Goal: Task Accomplishment & Management: Manage account settings

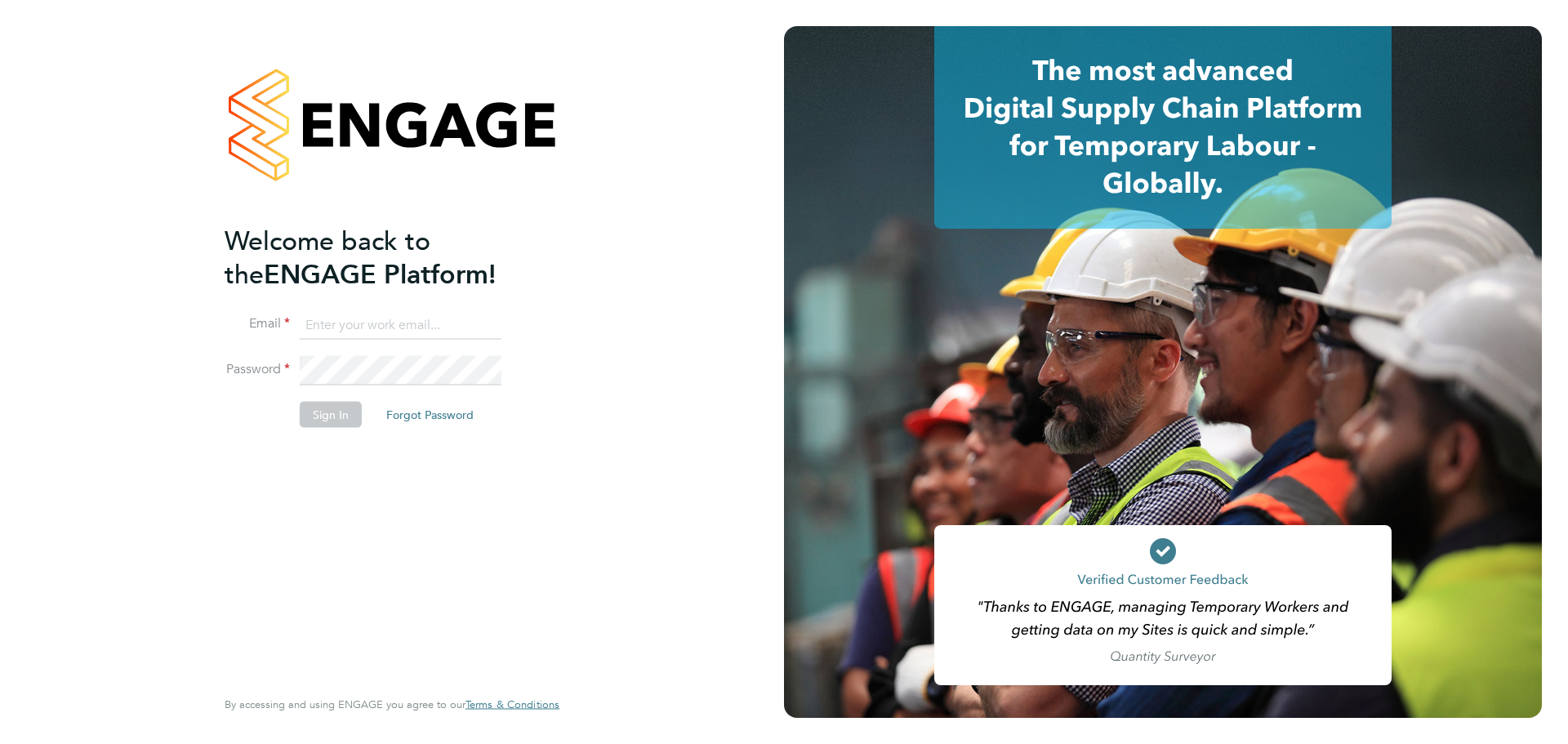
type input "maureen.langridge@uk.g4s.com"
click at [294, 411] on li "Sign In Forgot Password" at bounding box center [384, 423] width 319 height 42
click at [312, 407] on button "Sign In" at bounding box center [331, 414] width 62 height 26
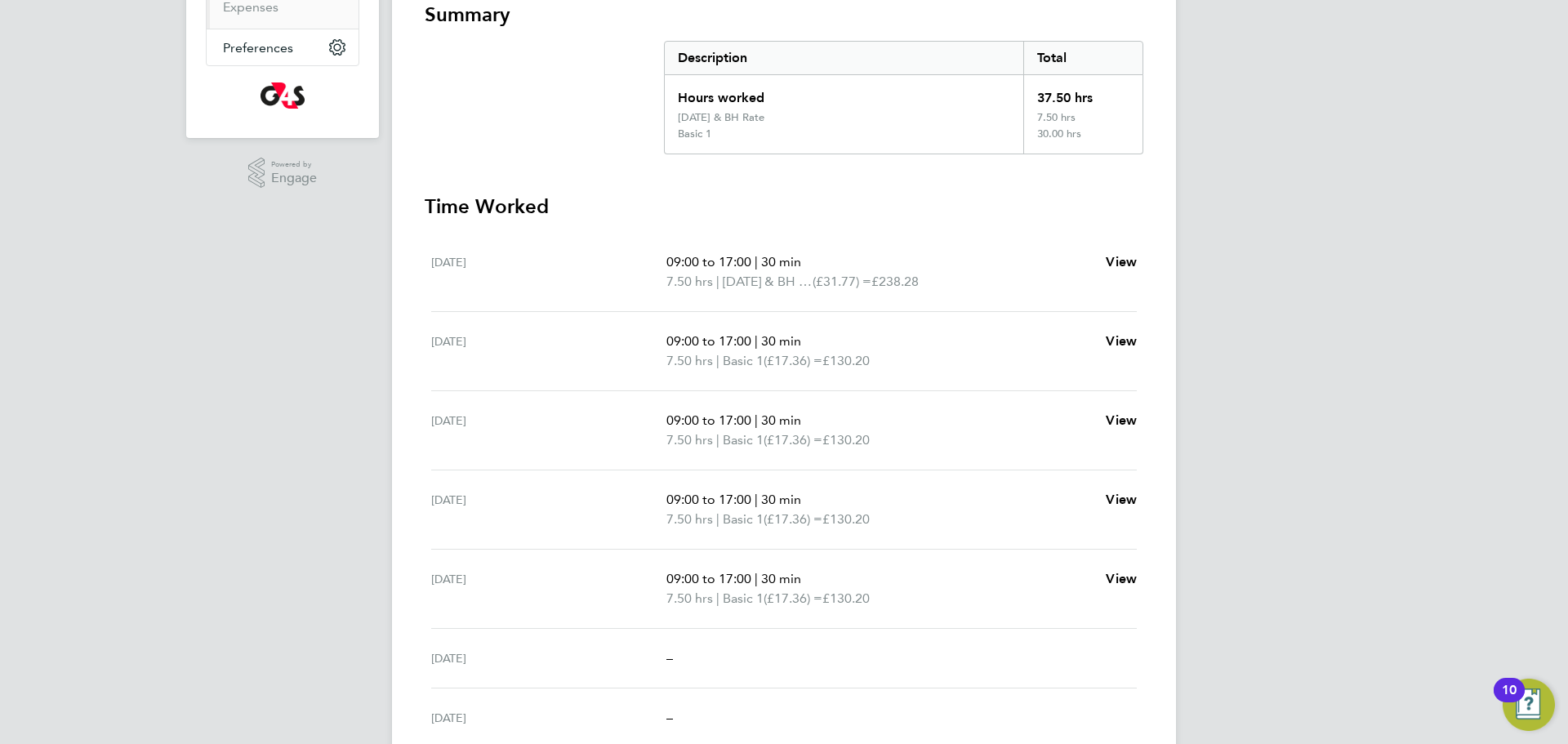
scroll to position [50, 0]
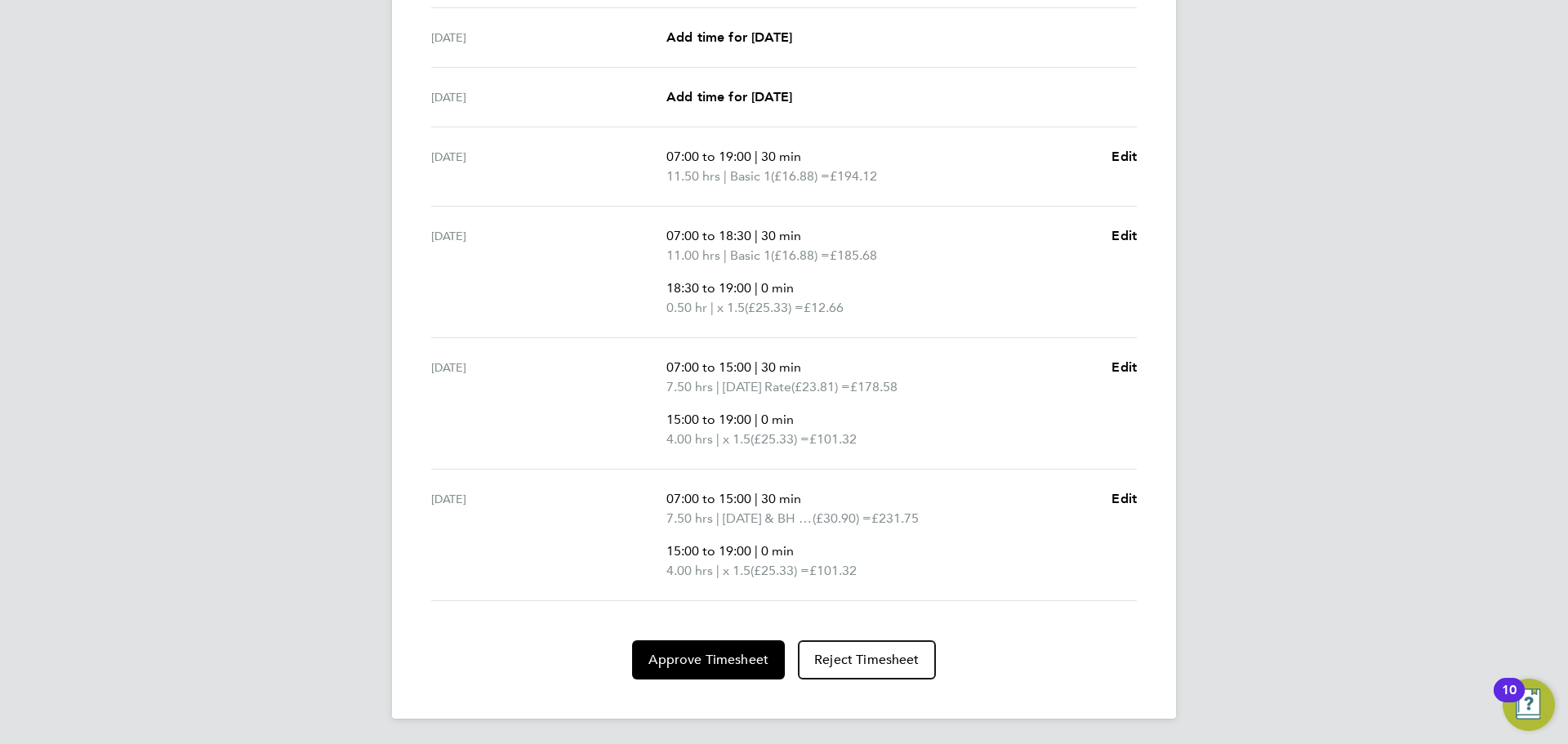
scroll to position [623, 0]
click at [706, 661] on span "Approve Timesheet" at bounding box center [709, 659] width 120 height 16
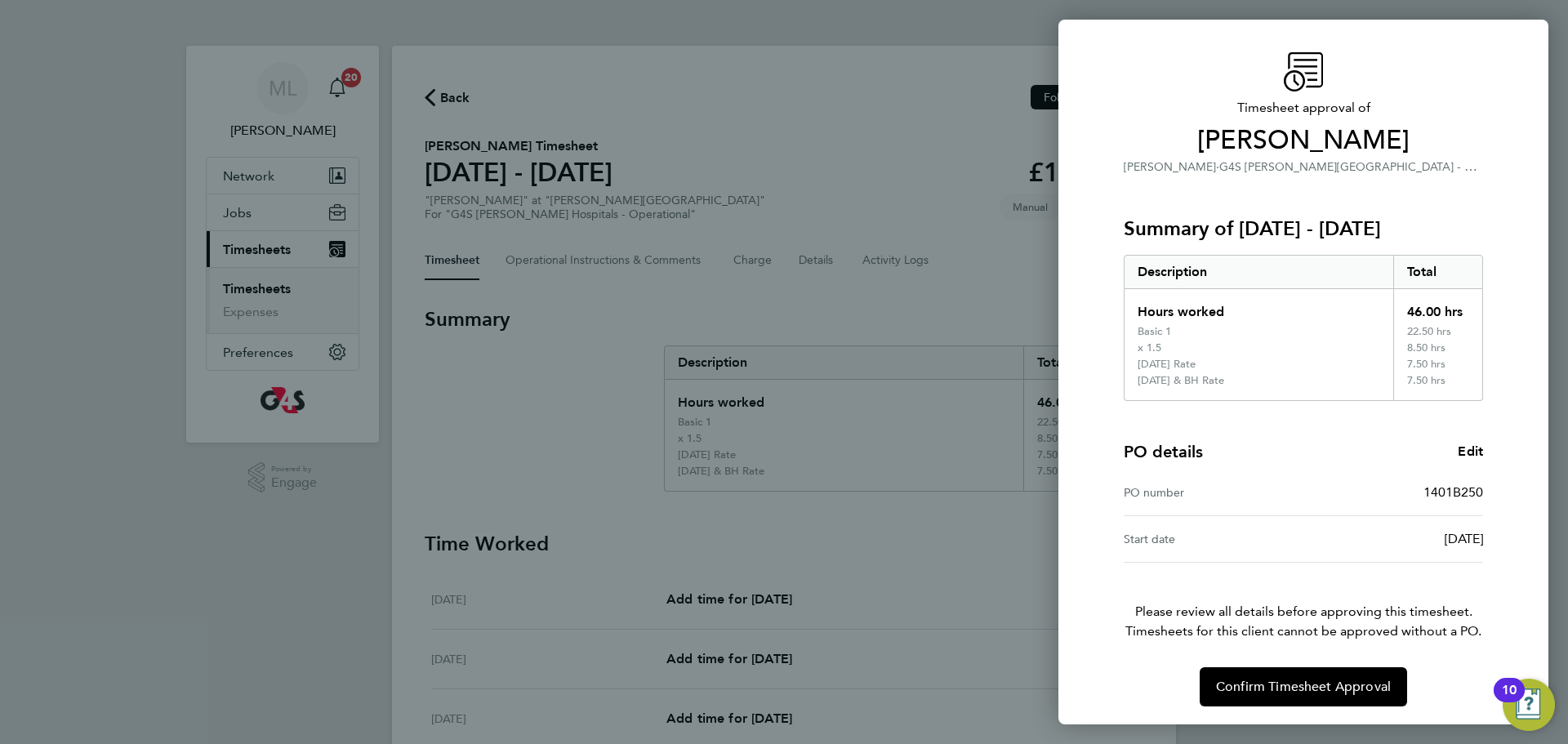
scroll to position [40, 0]
click at [1301, 682] on span "Confirm Timesheet Approval" at bounding box center [1303, 685] width 175 height 16
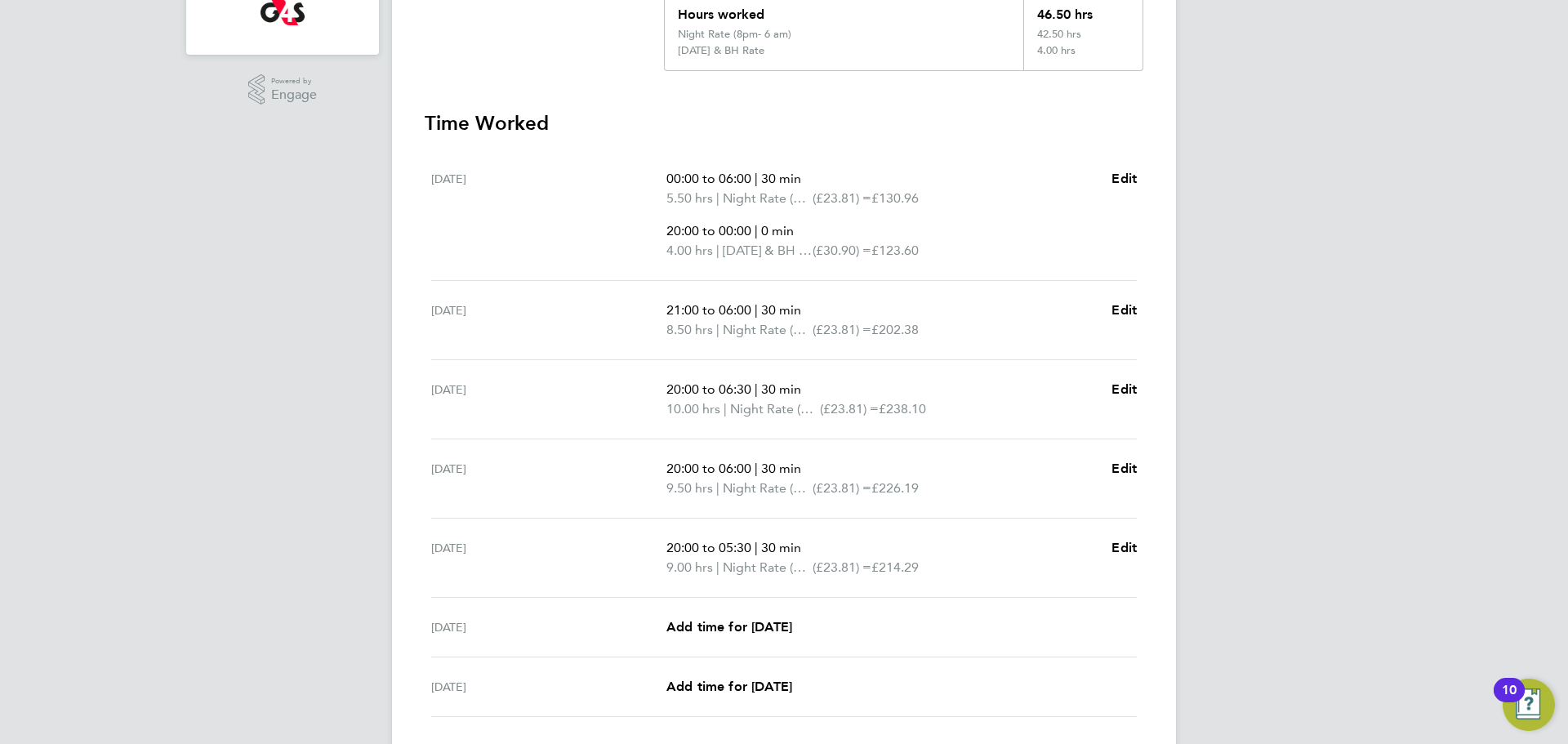
scroll to position [408, 0]
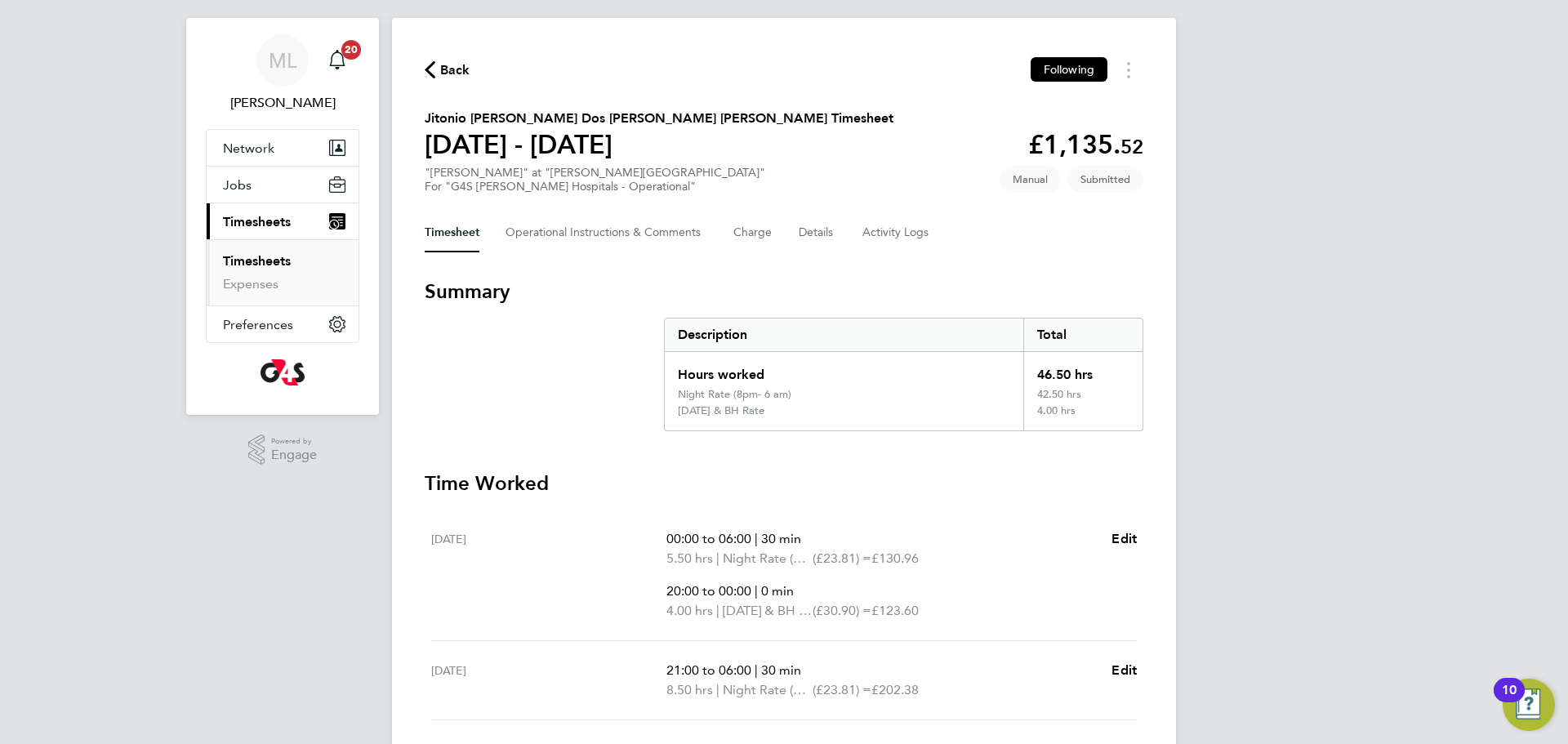
scroll to position [504, 0]
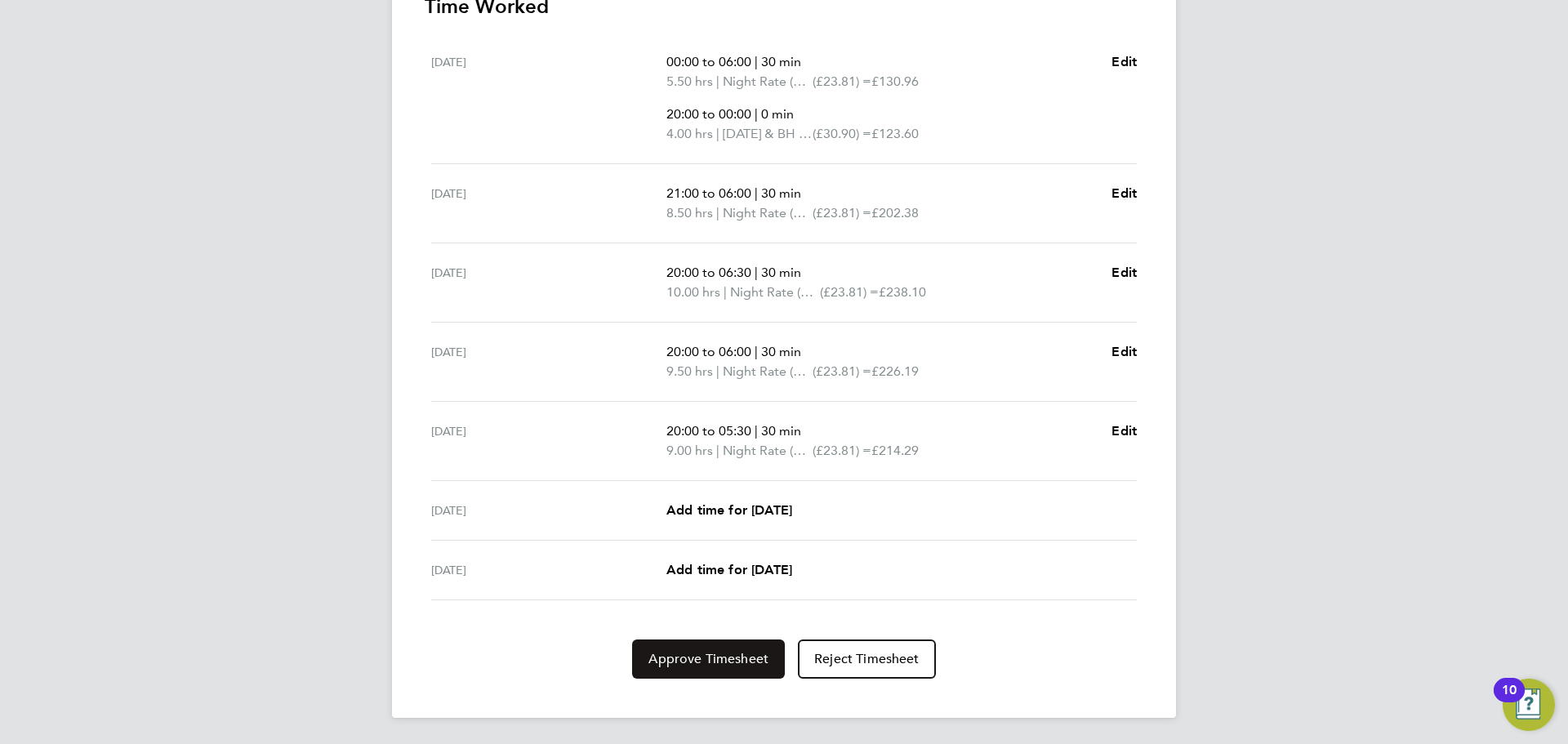
click at [676, 667] on button "Approve Timesheet" at bounding box center [709, 659] width 153 height 39
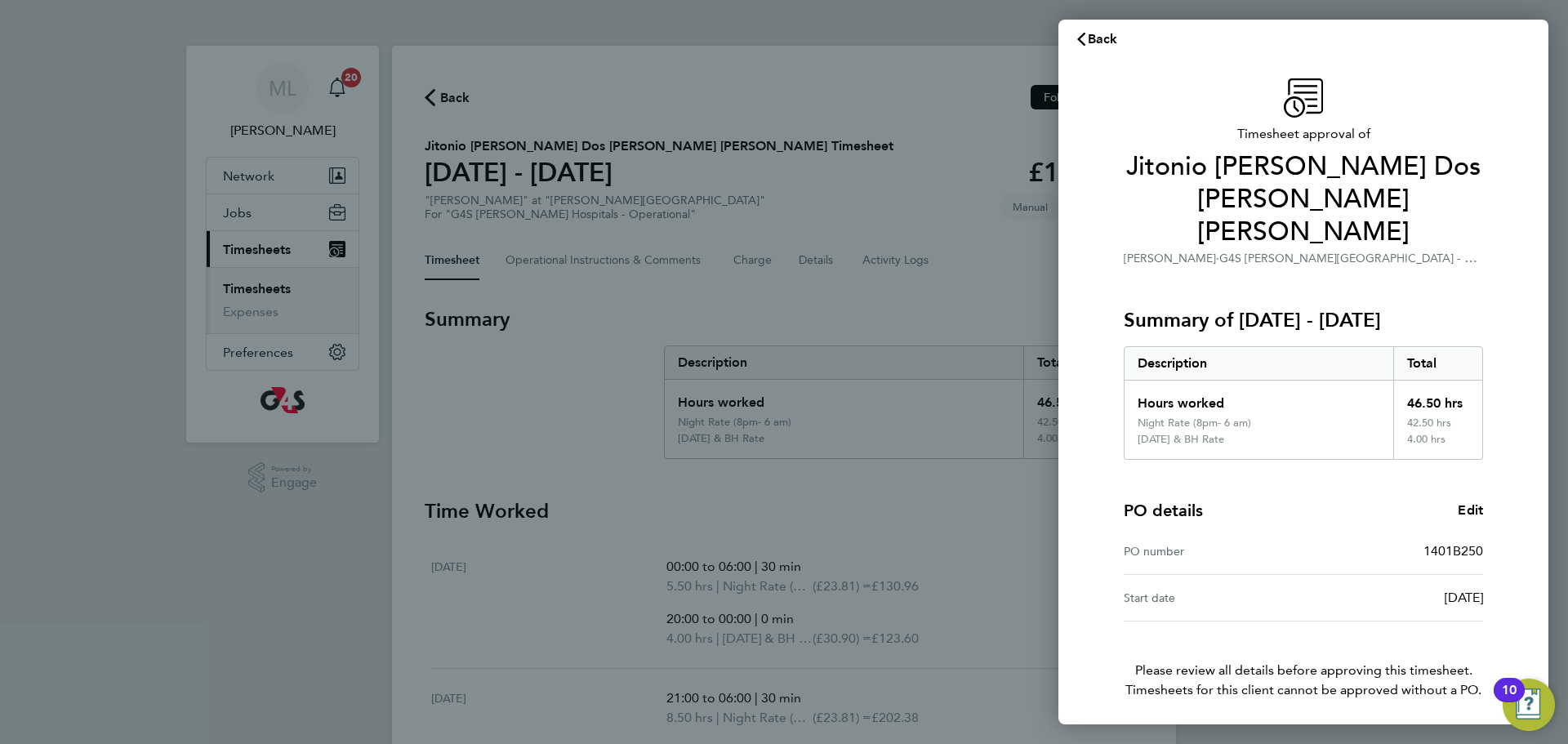
scroll to position [40, 0]
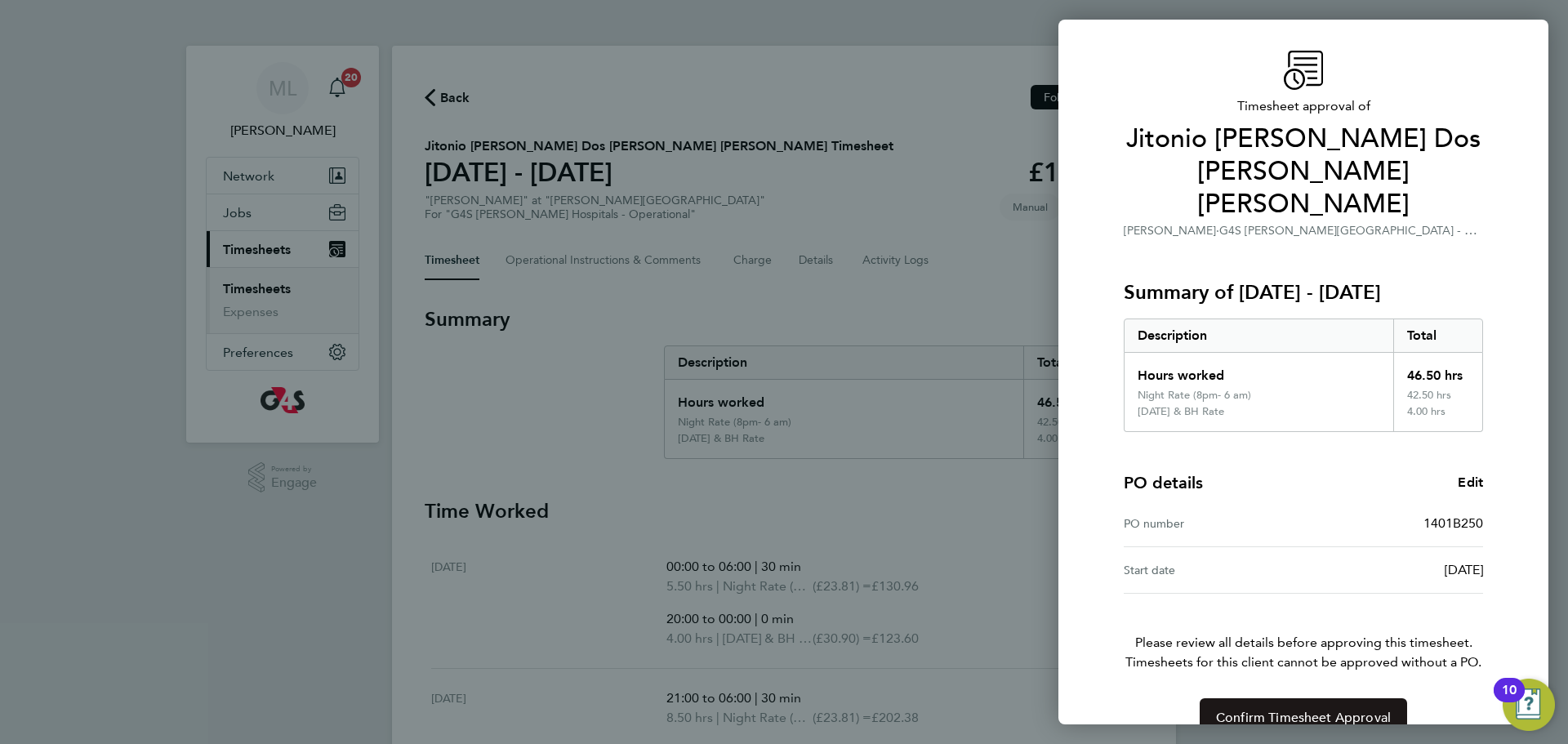
click at [1290, 710] on span "Confirm Timesheet Approval" at bounding box center [1303, 718] width 175 height 16
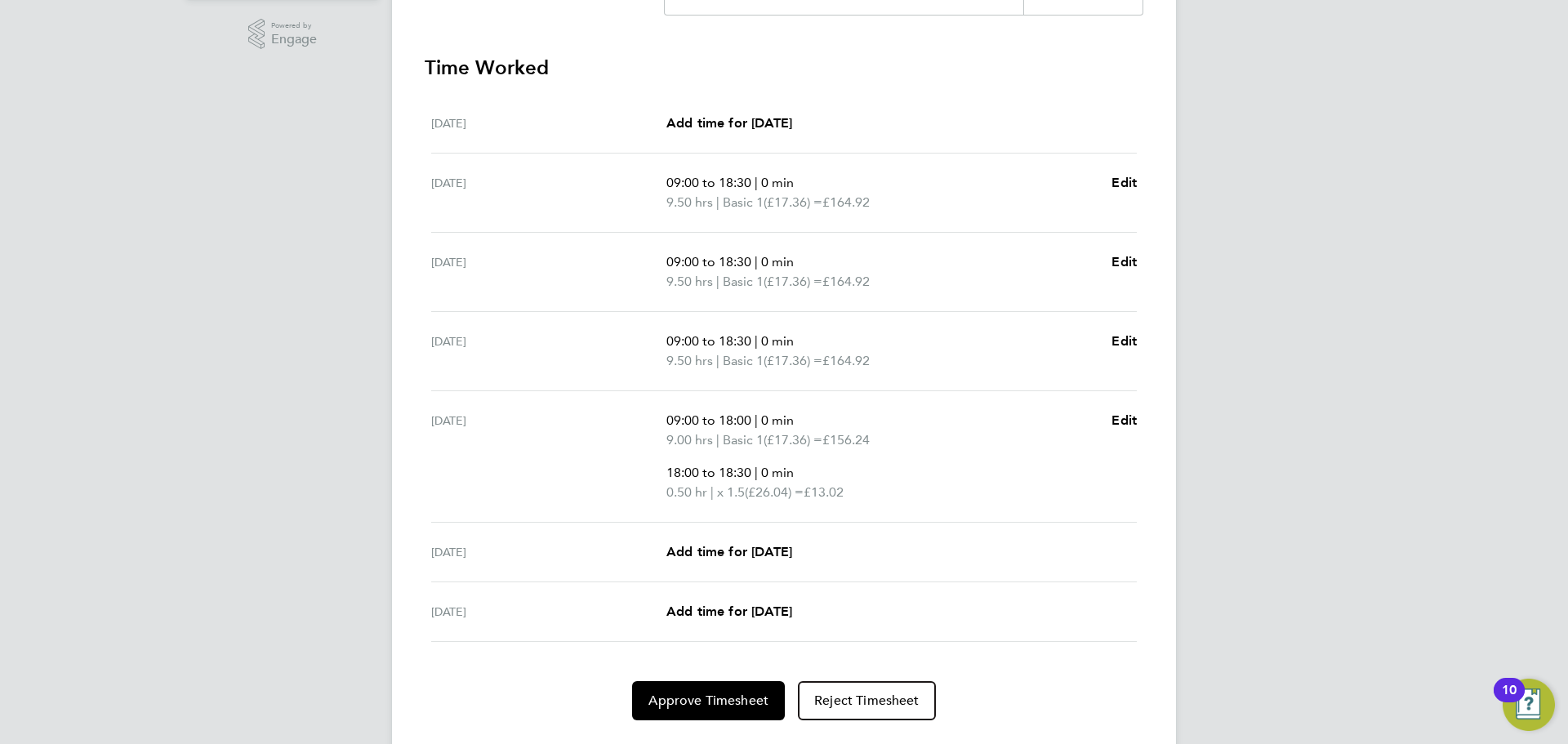
scroll to position [448, 0]
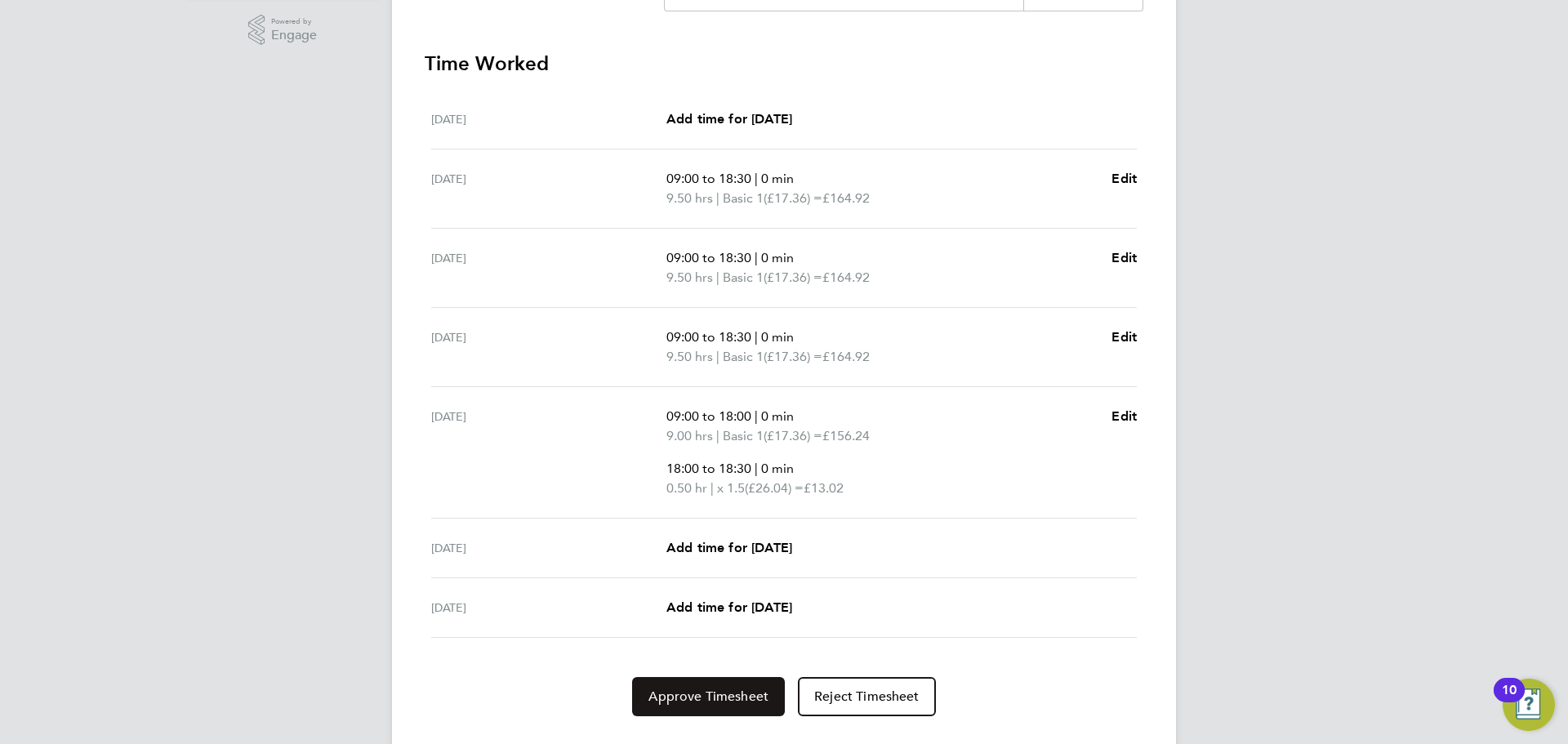
click at [710, 703] on span "Approve Timesheet" at bounding box center [709, 696] width 120 height 16
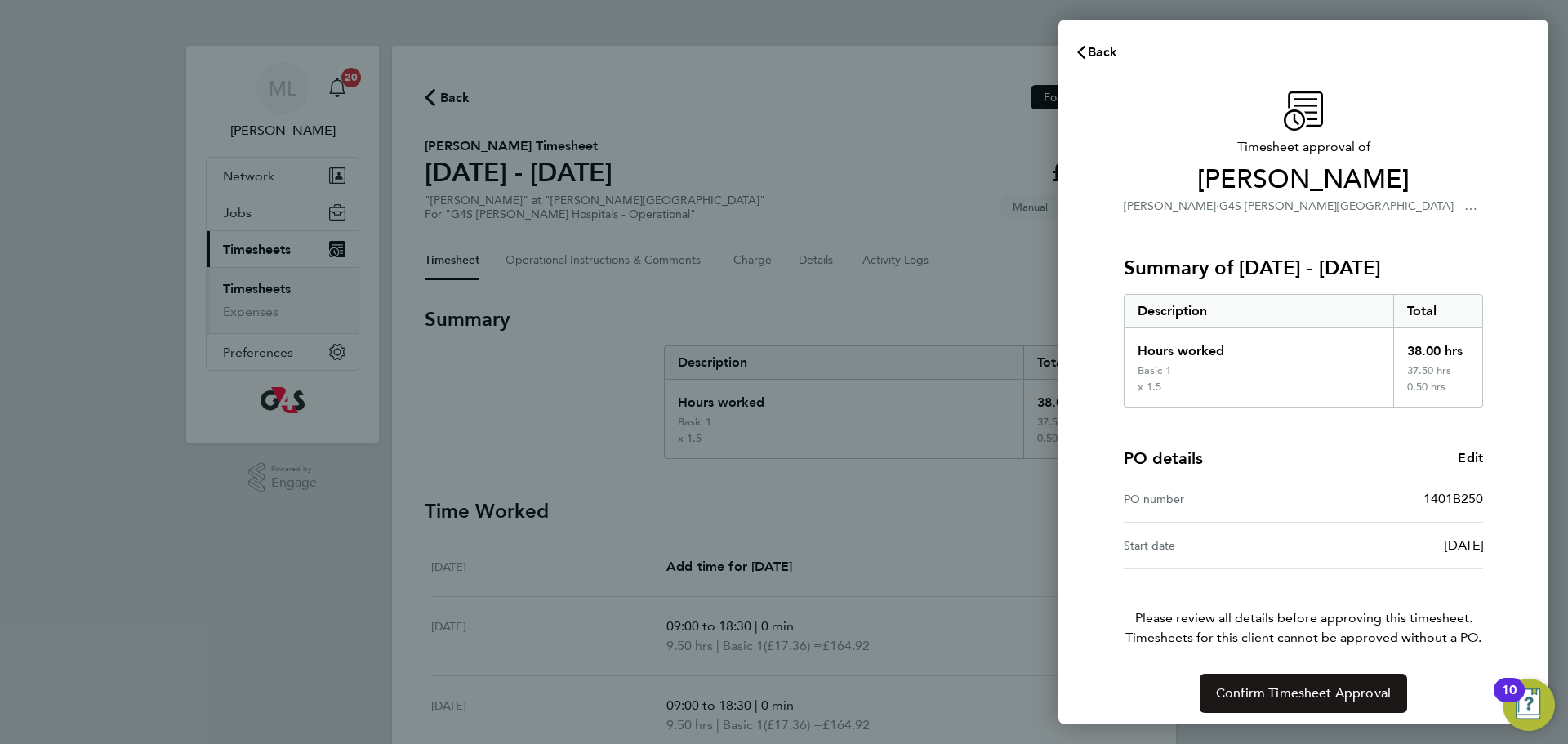
click at [1296, 692] on span "Confirm Timesheet Approval" at bounding box center [1303, 693] width 175 height 16
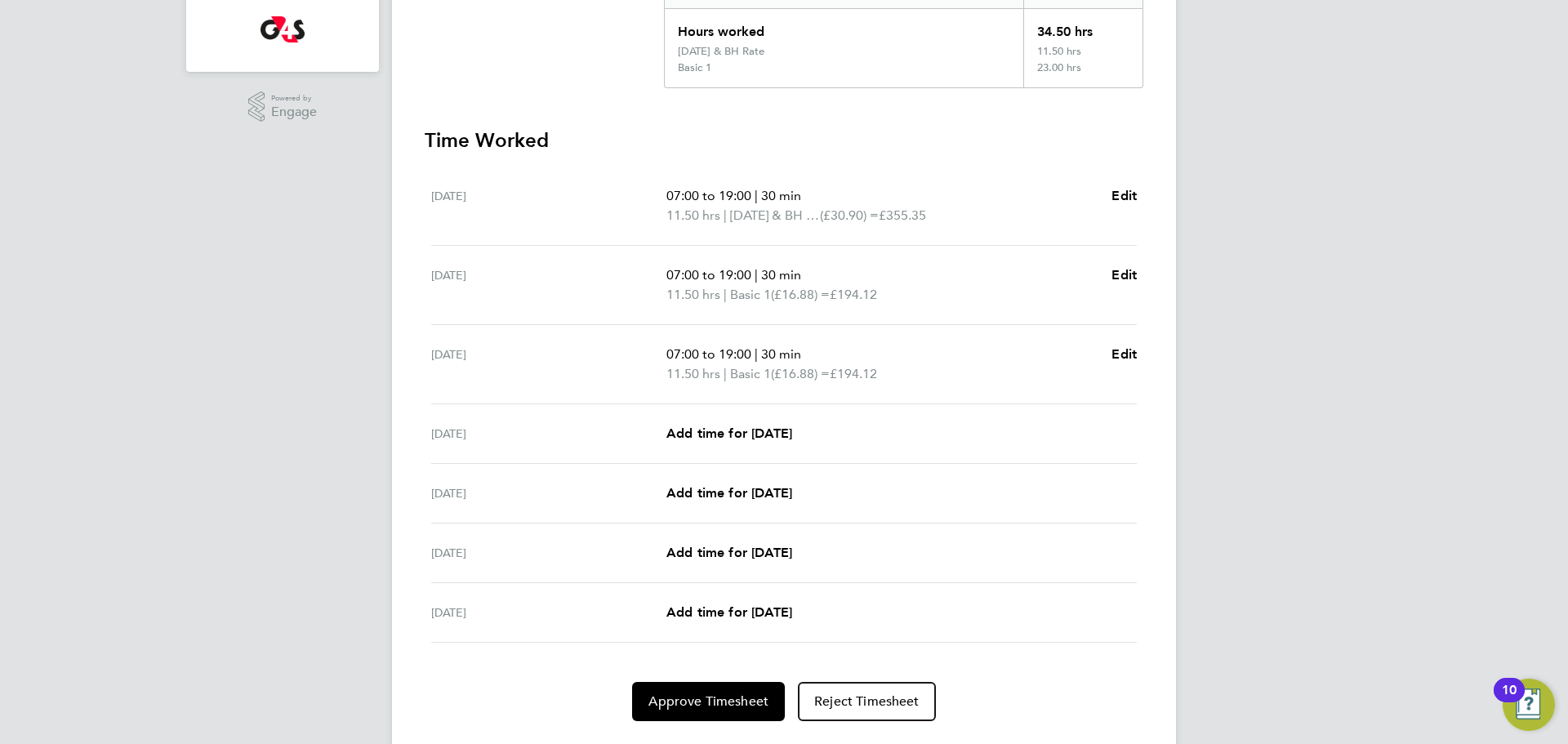
scroll to position [413, 0]
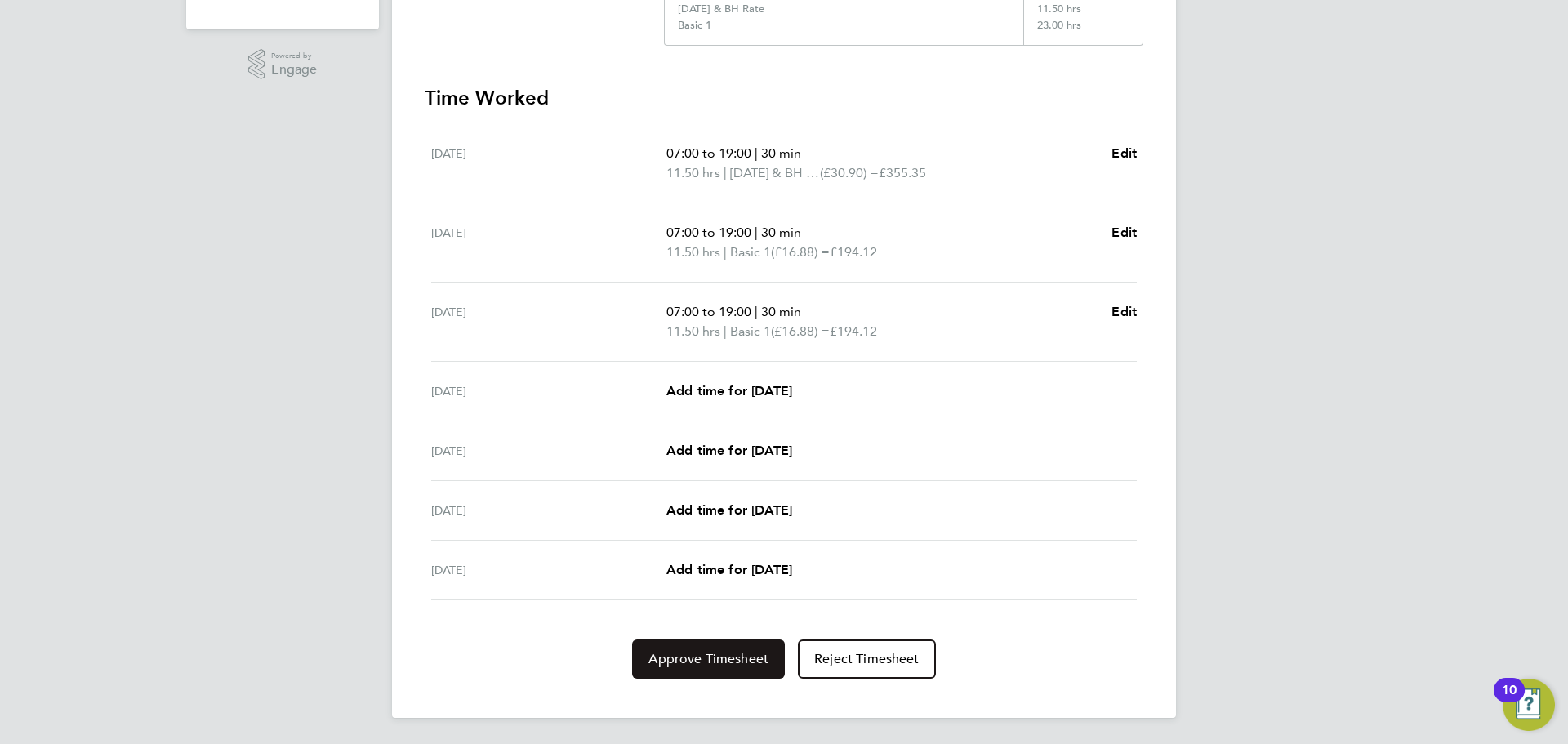
click at [725, 660] on span "Approve Timesheet" at bounding box center [709, 659] width 120 height 16
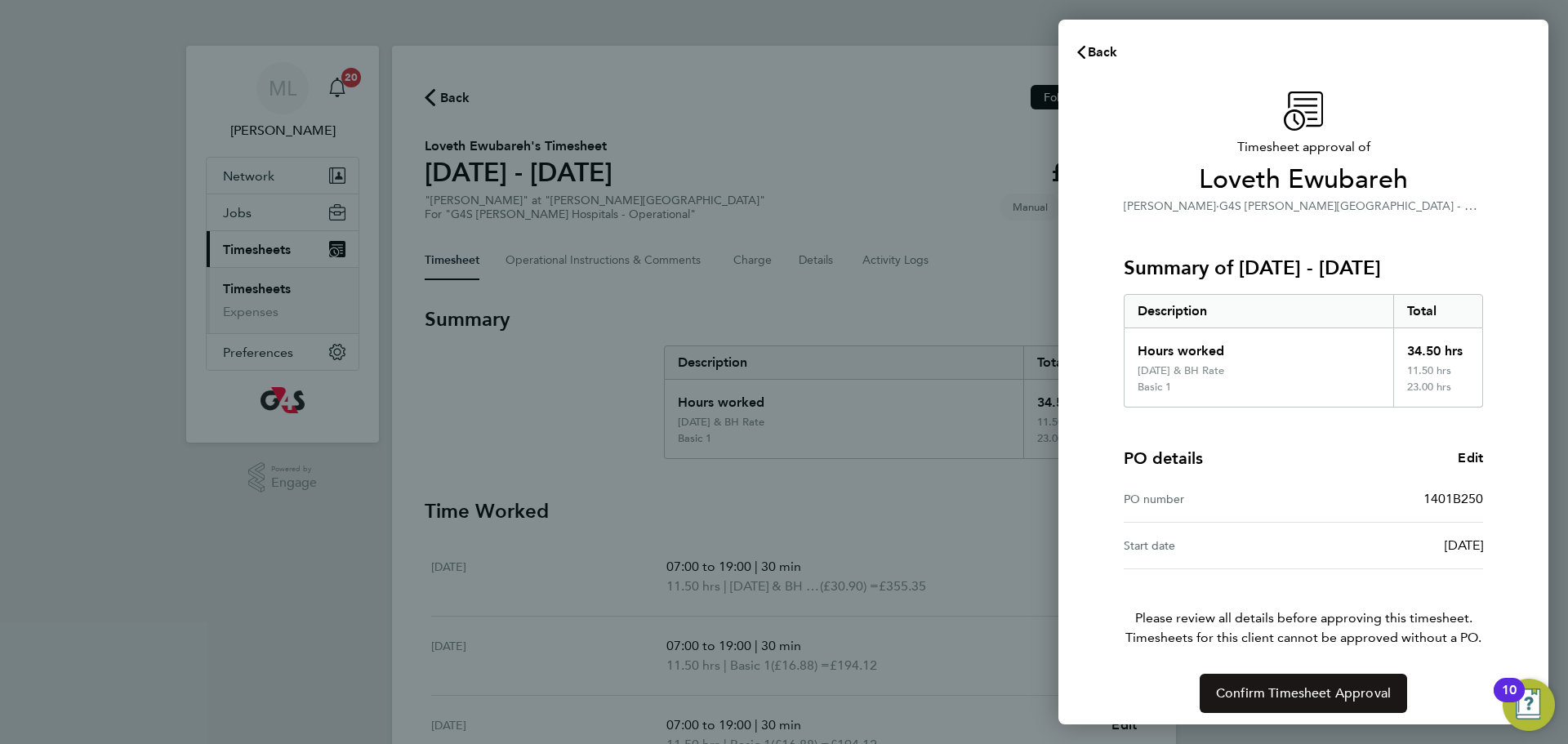
click at [1259, 687] on span "Confirm Timesheet Approval" at bounding box center [1303, 693] width 175 height 16
